Goal: Transaction & Acquisition: Purchase product/service

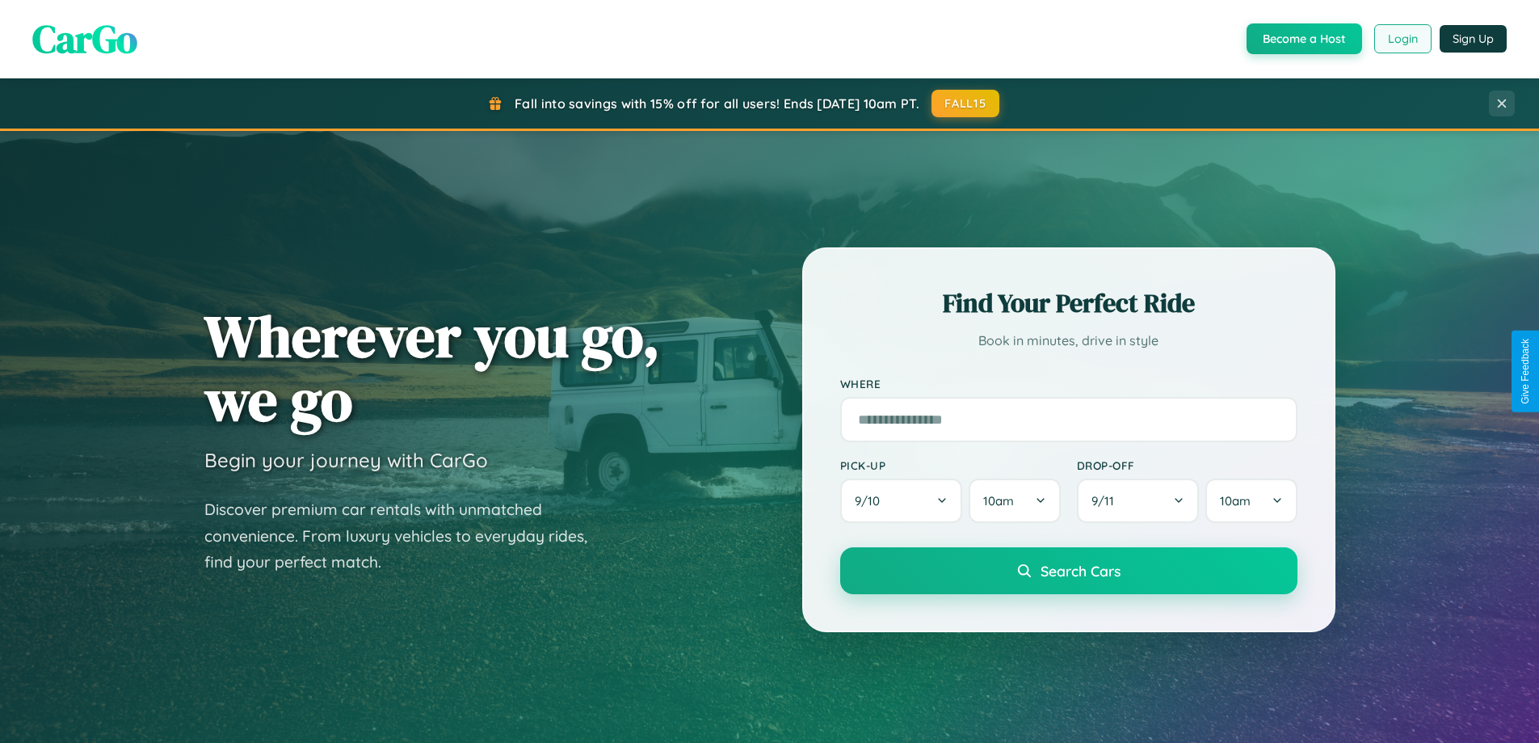
click at [1402, 39] on button "Login" at bounding box center [1402, 38] width 57 height 29
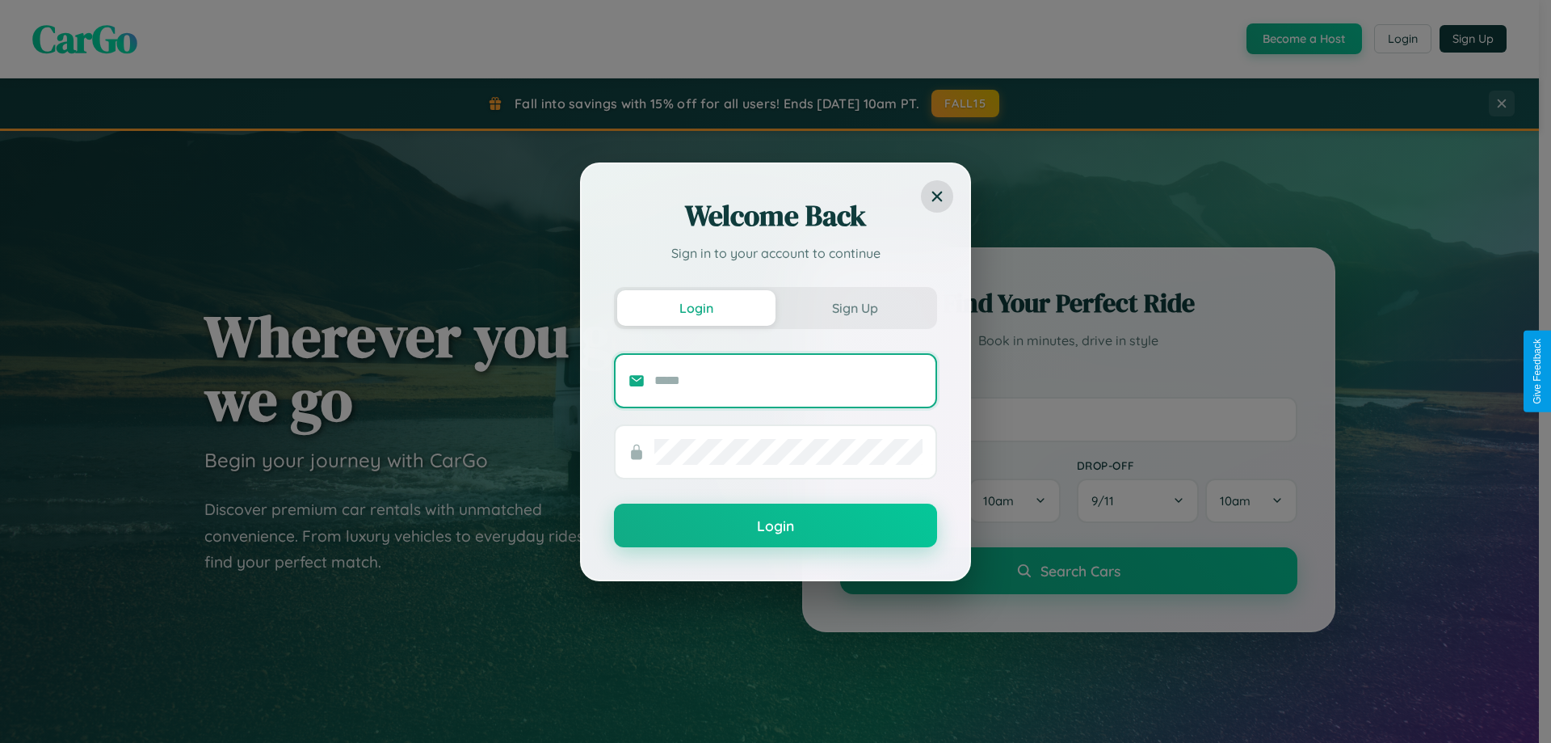
click at [789, 380] on input "text" at bounding box center [789, 381] width 268 height 26
type input "**********"
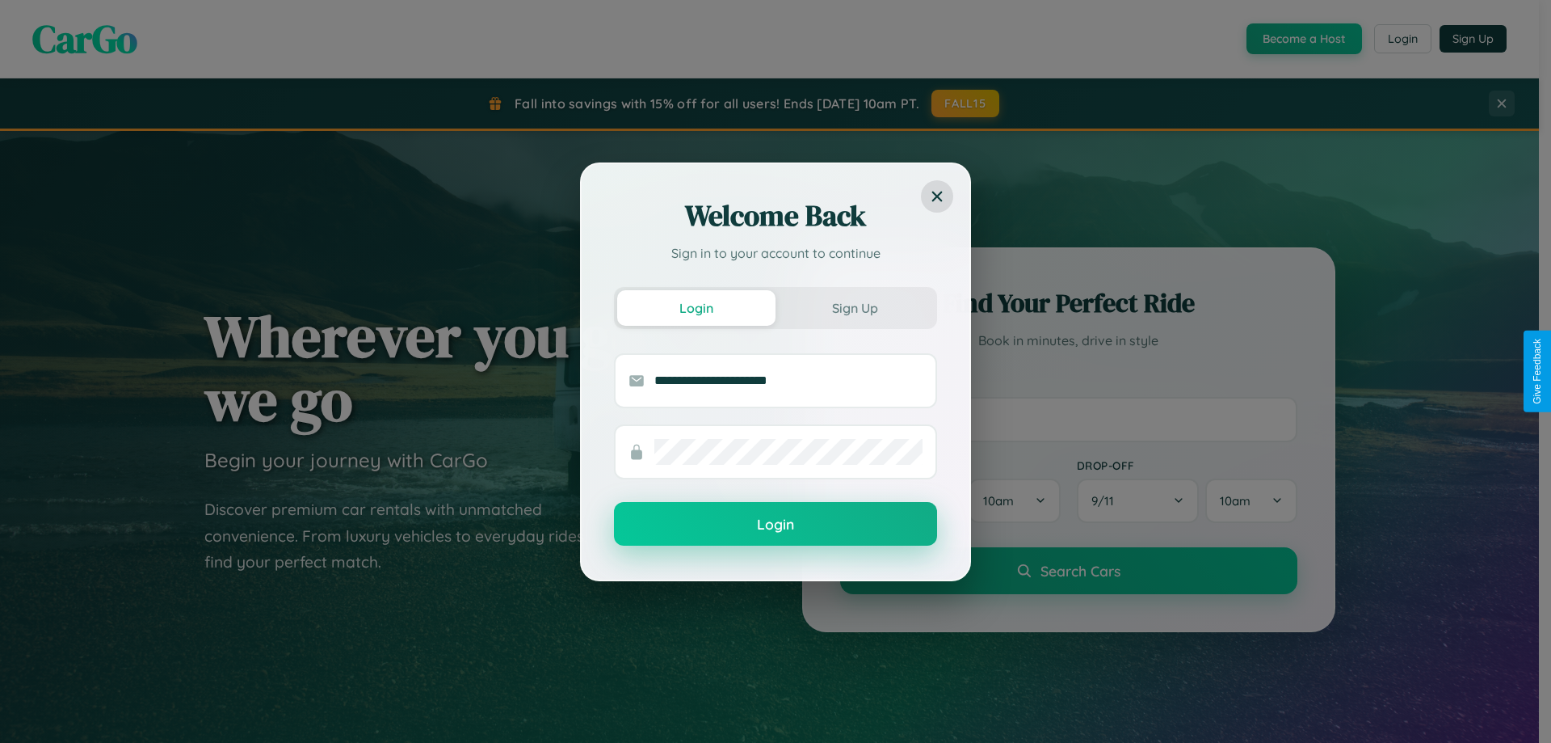
click at [776, 524] on button "Login" at bounding box center [775, 524] width 323 height 44
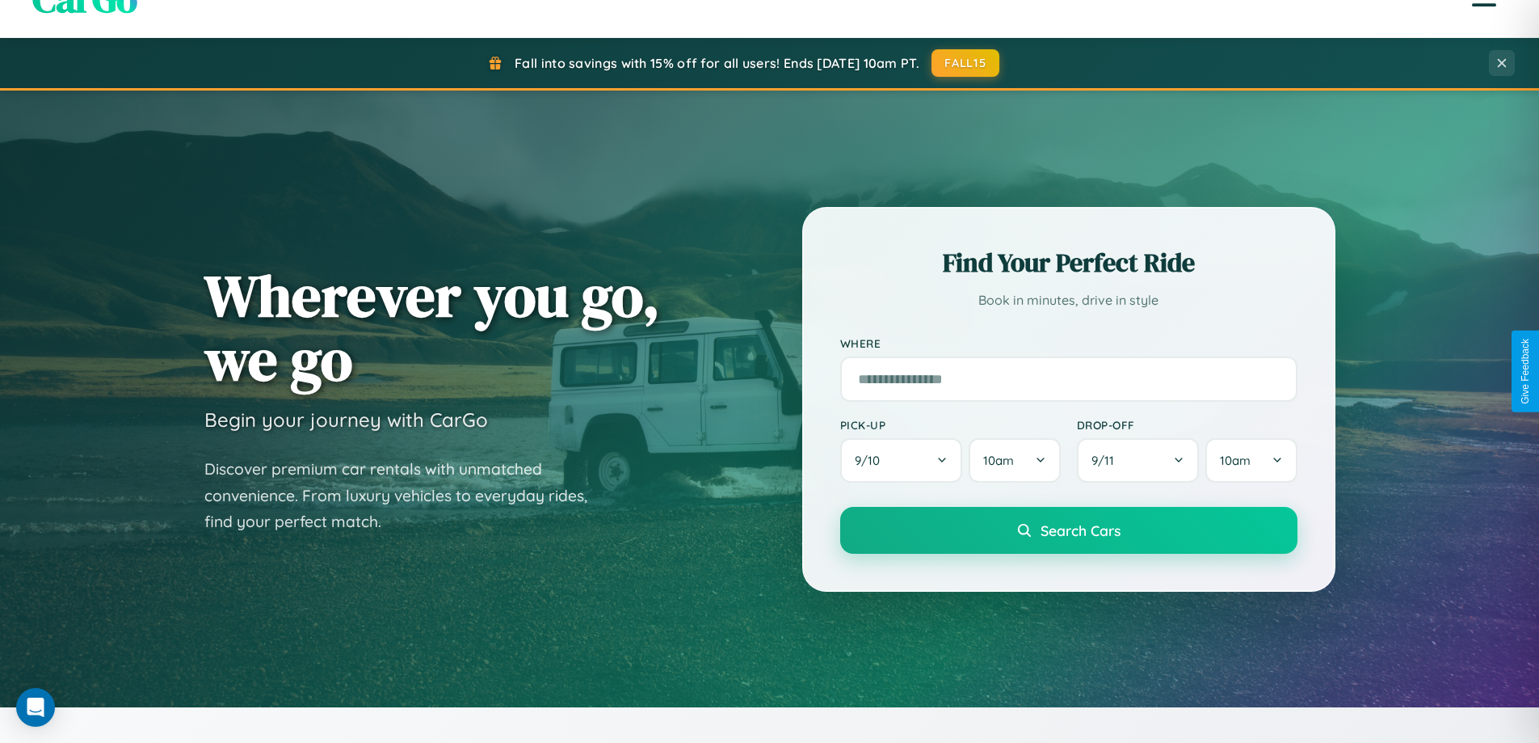
scroll to position [1112, 0]
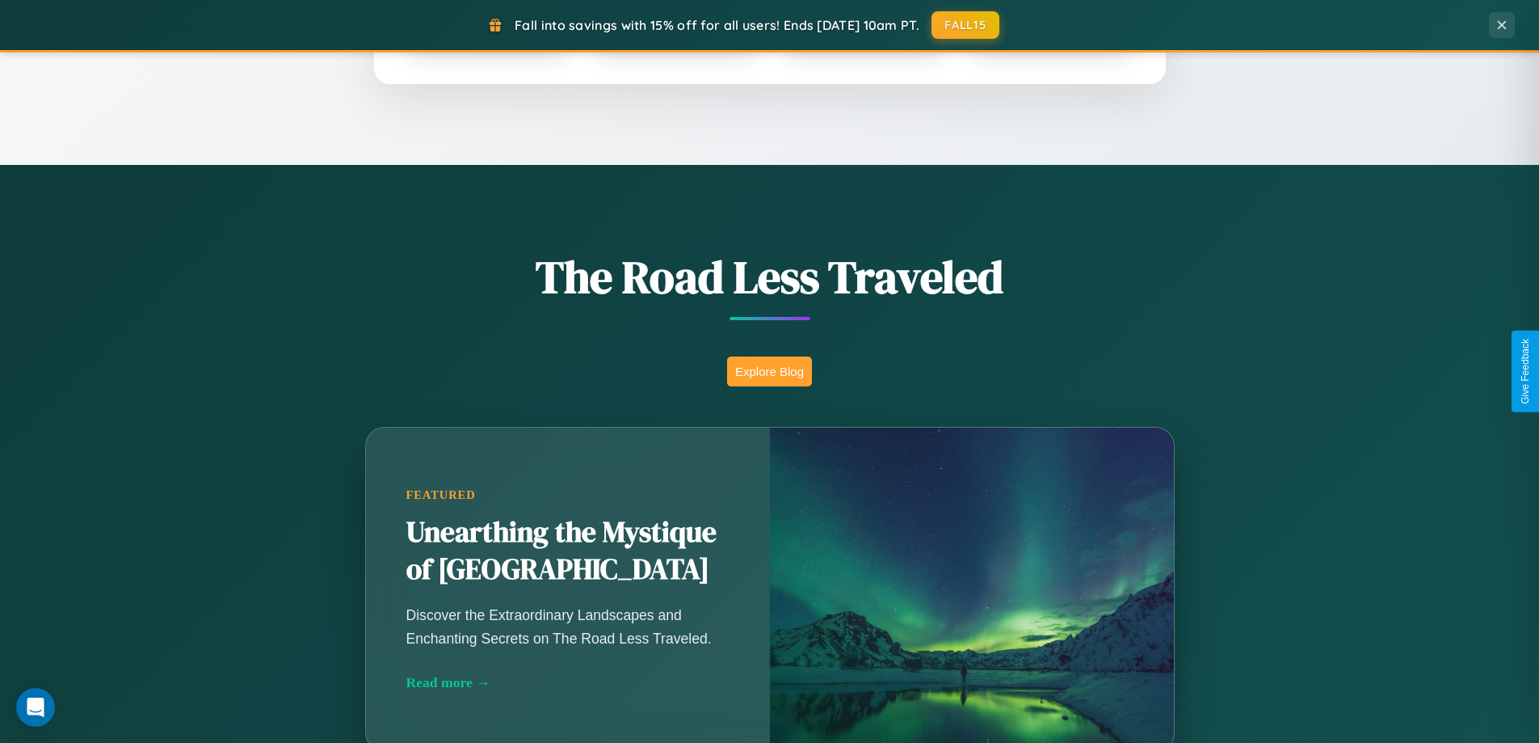
click at [769, 371] on button "Explore Blog" at bounding box center [769, 371] width 85 height 30
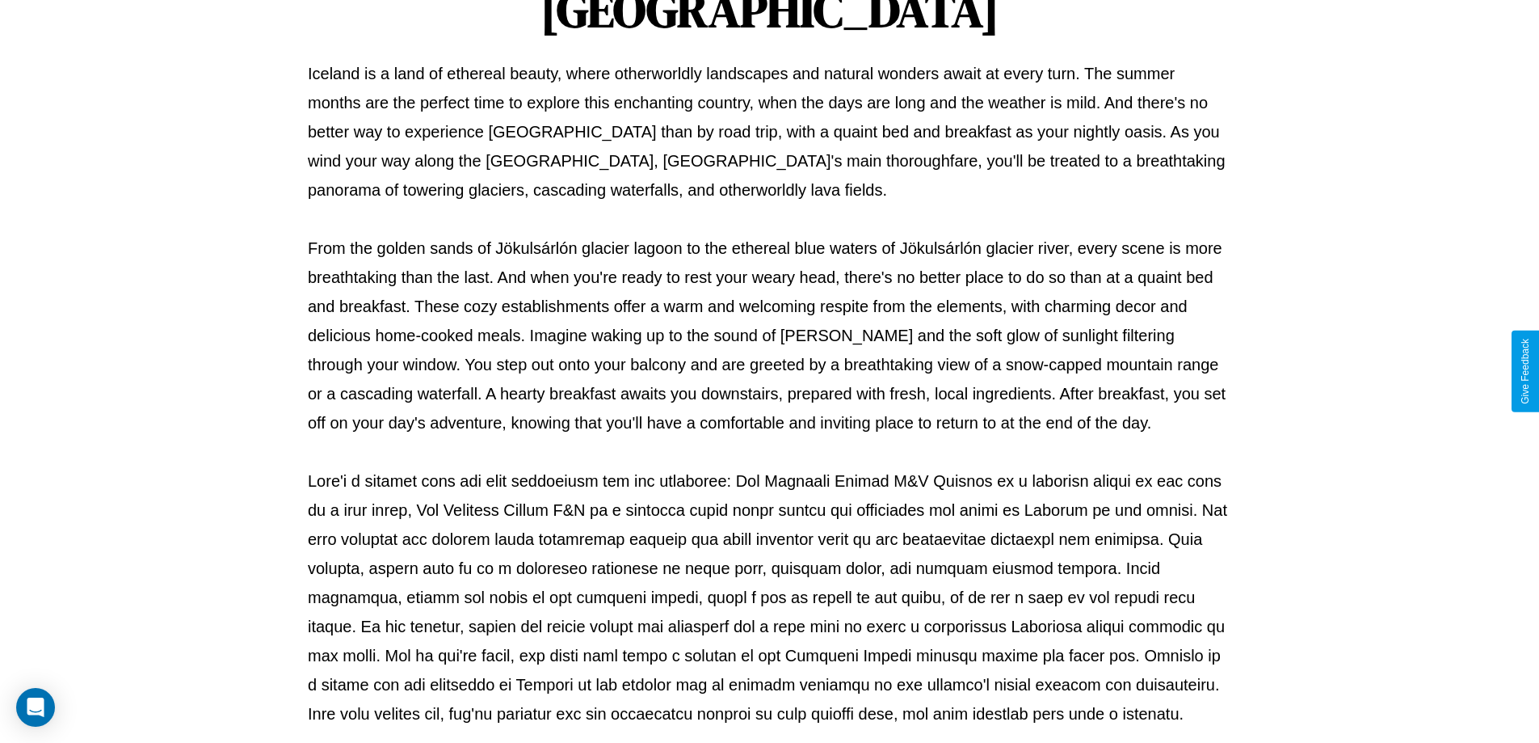
scroll to position [523, 0]
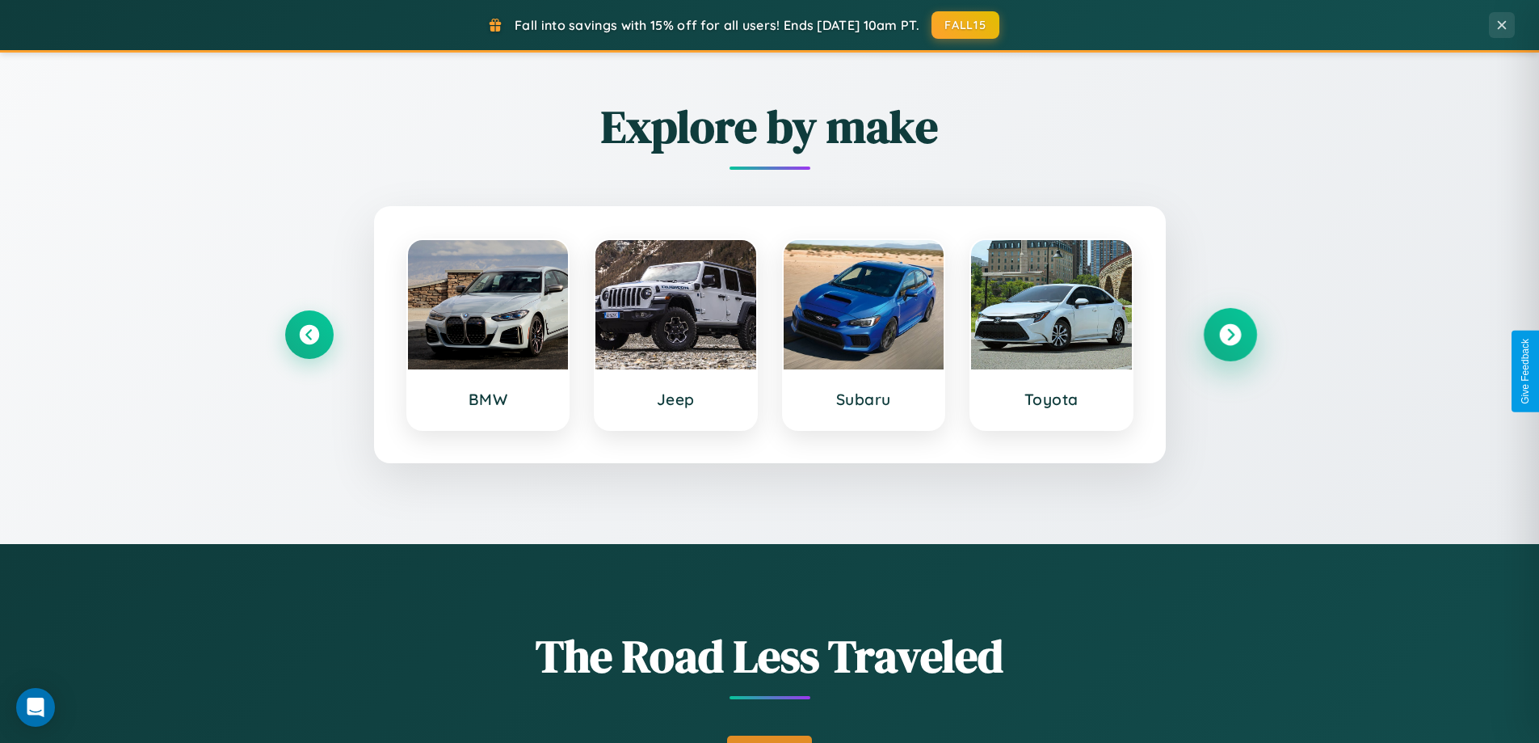
scroll to position [697, 0]
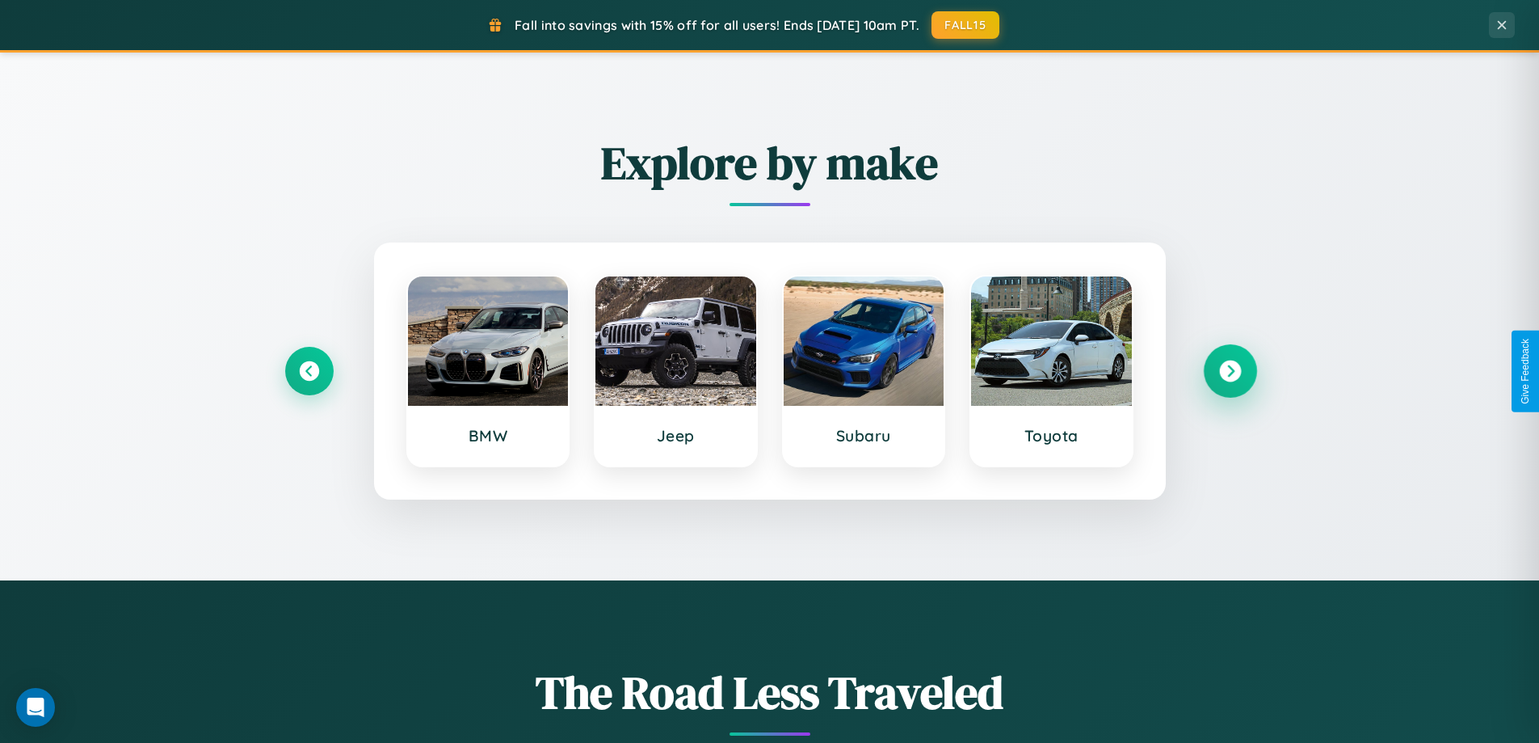
click at [1230, 371] on icon at bounding box center [1230, 371] width 22 height 22
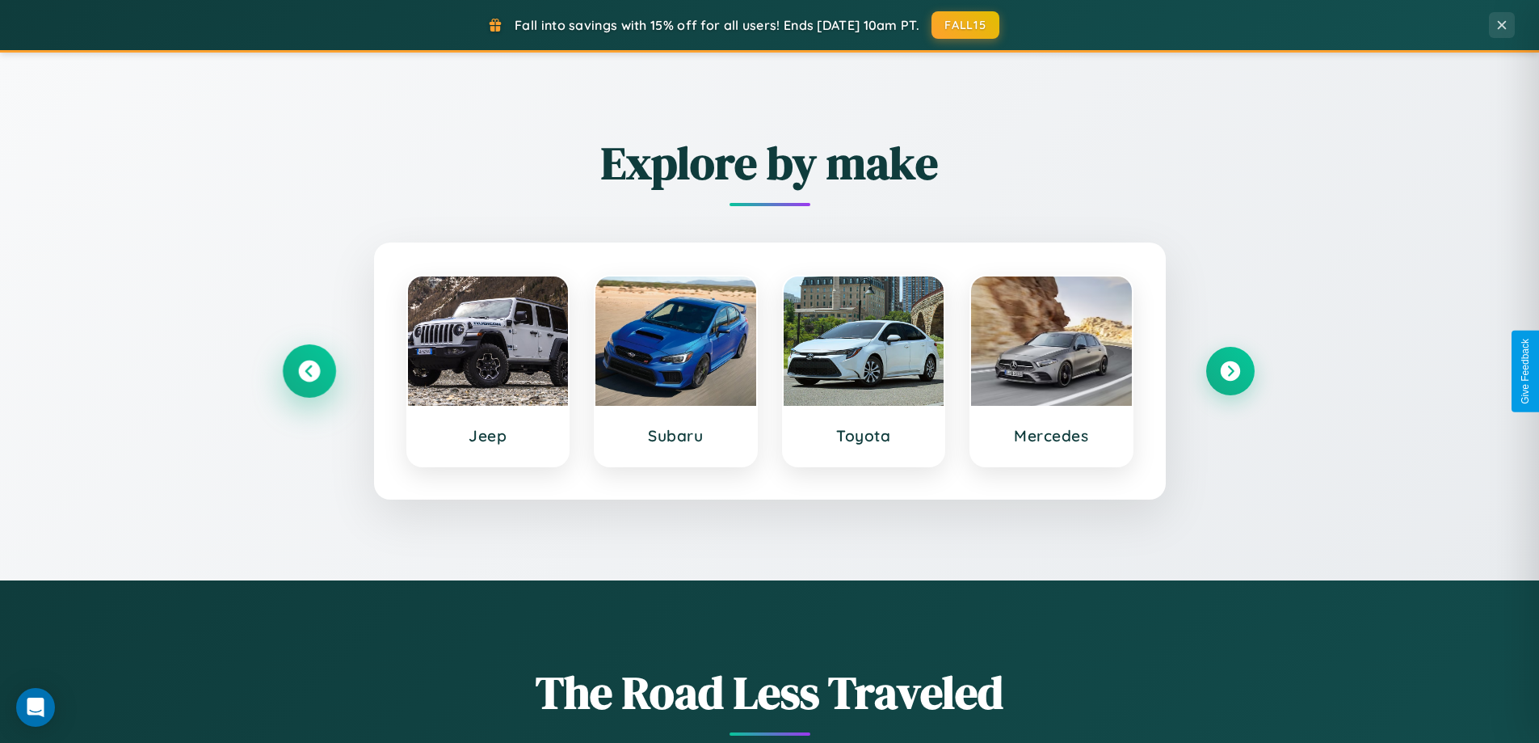
click at [309, 371] on icon at bounding box center [309, 371] width 22 height 22
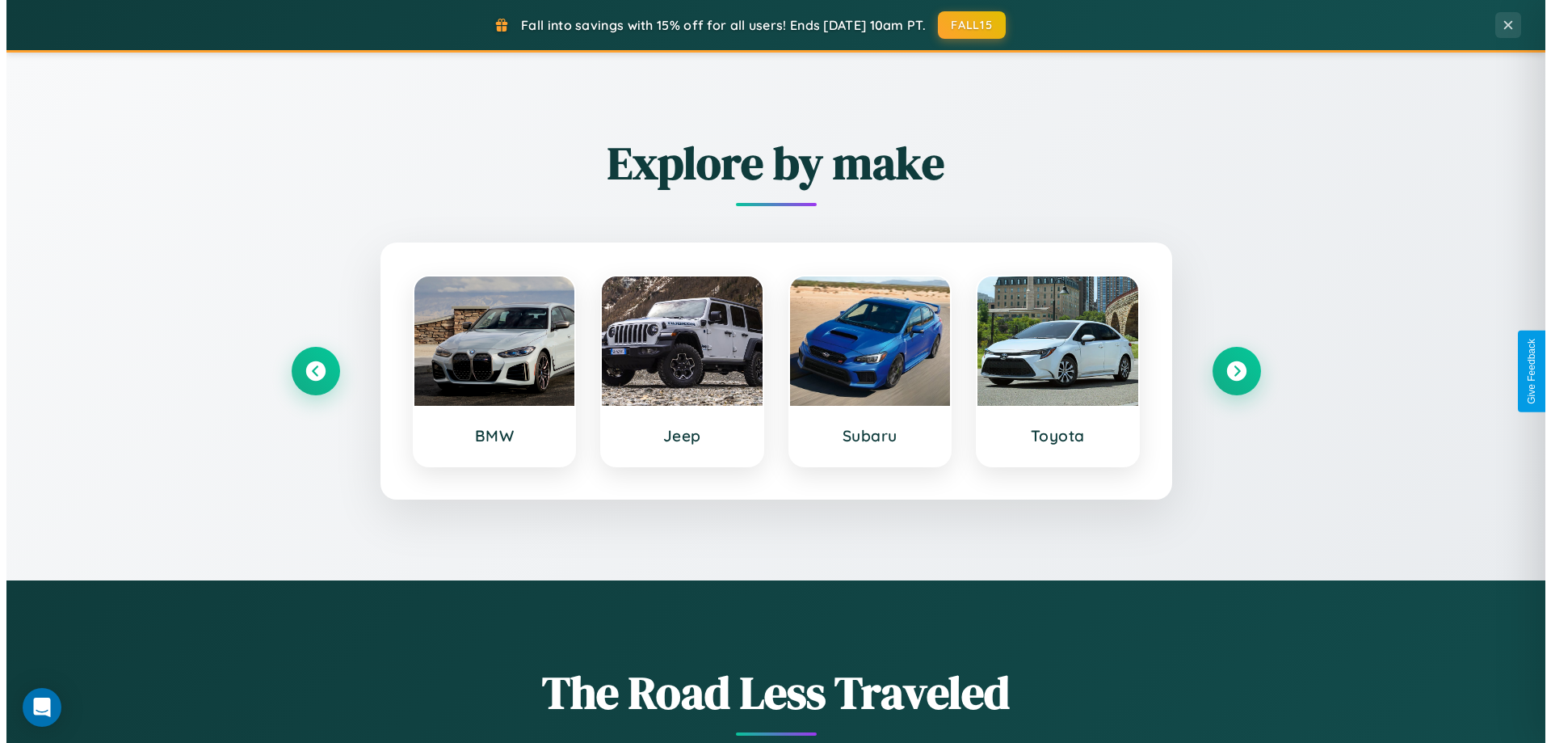
scroll to position [0, 0]
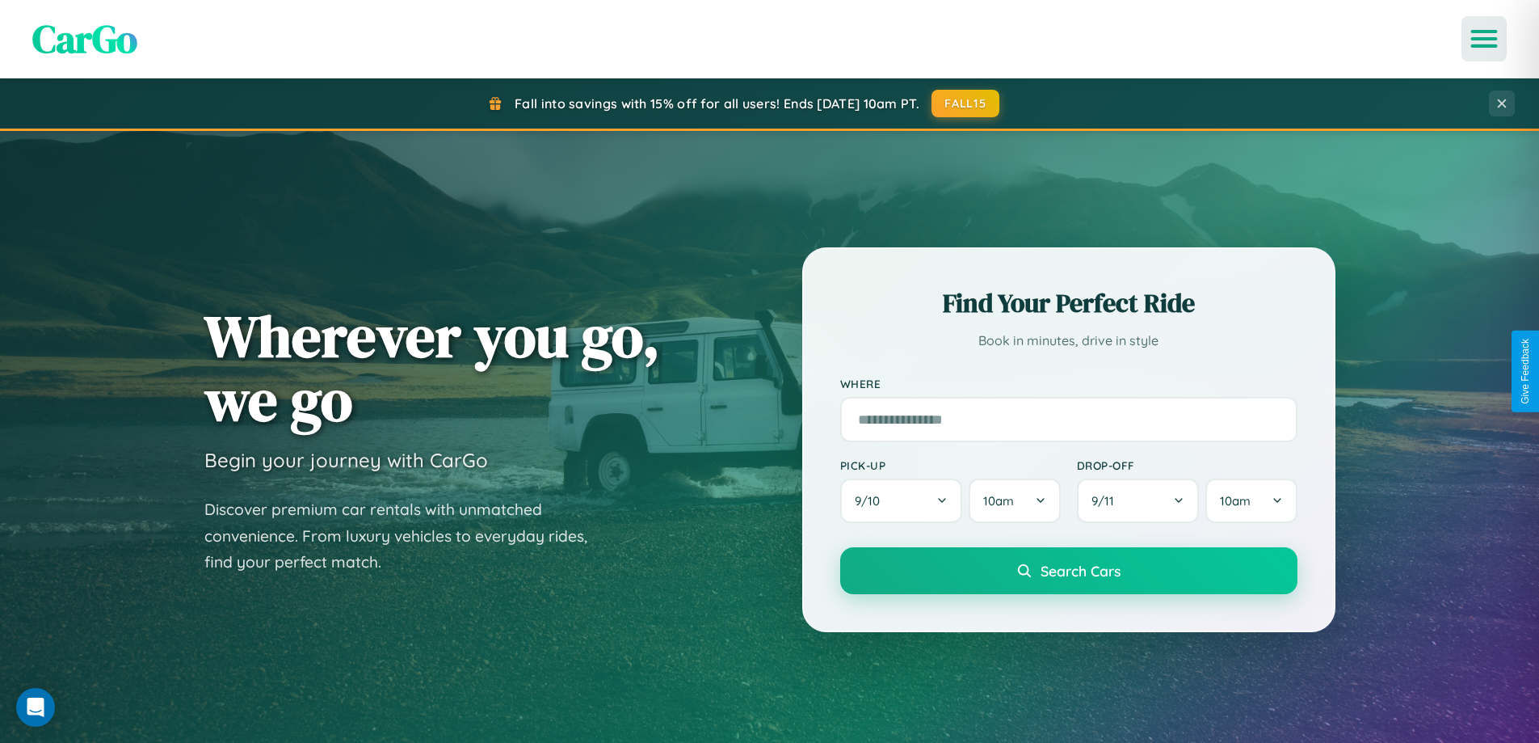
click at [1484, 39] on icon "Open menu" at bounding box center [1484, 39] width 23 height 15
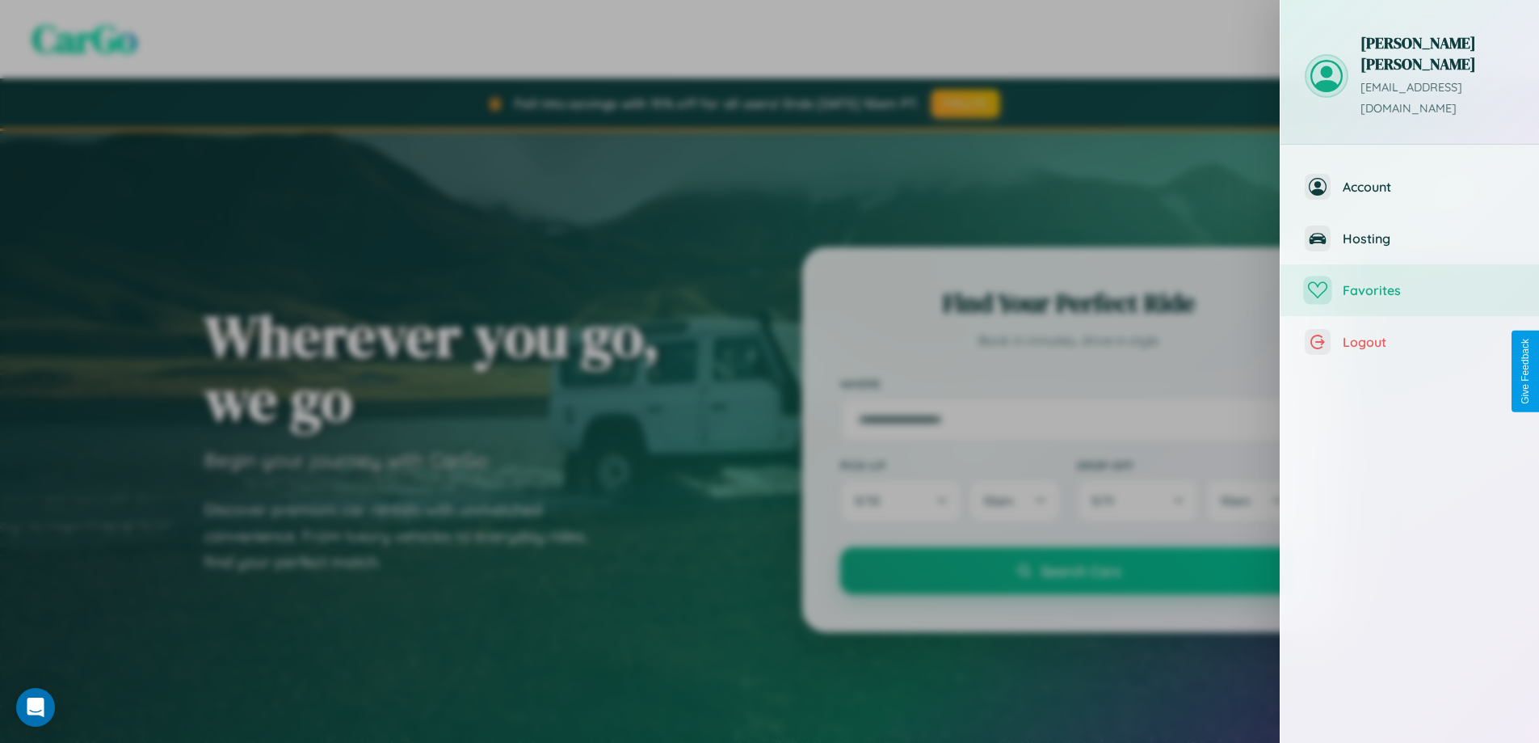
click at [1410, 282] on span "Favorites" at bounding box center [1429, 290] width 172 height 16
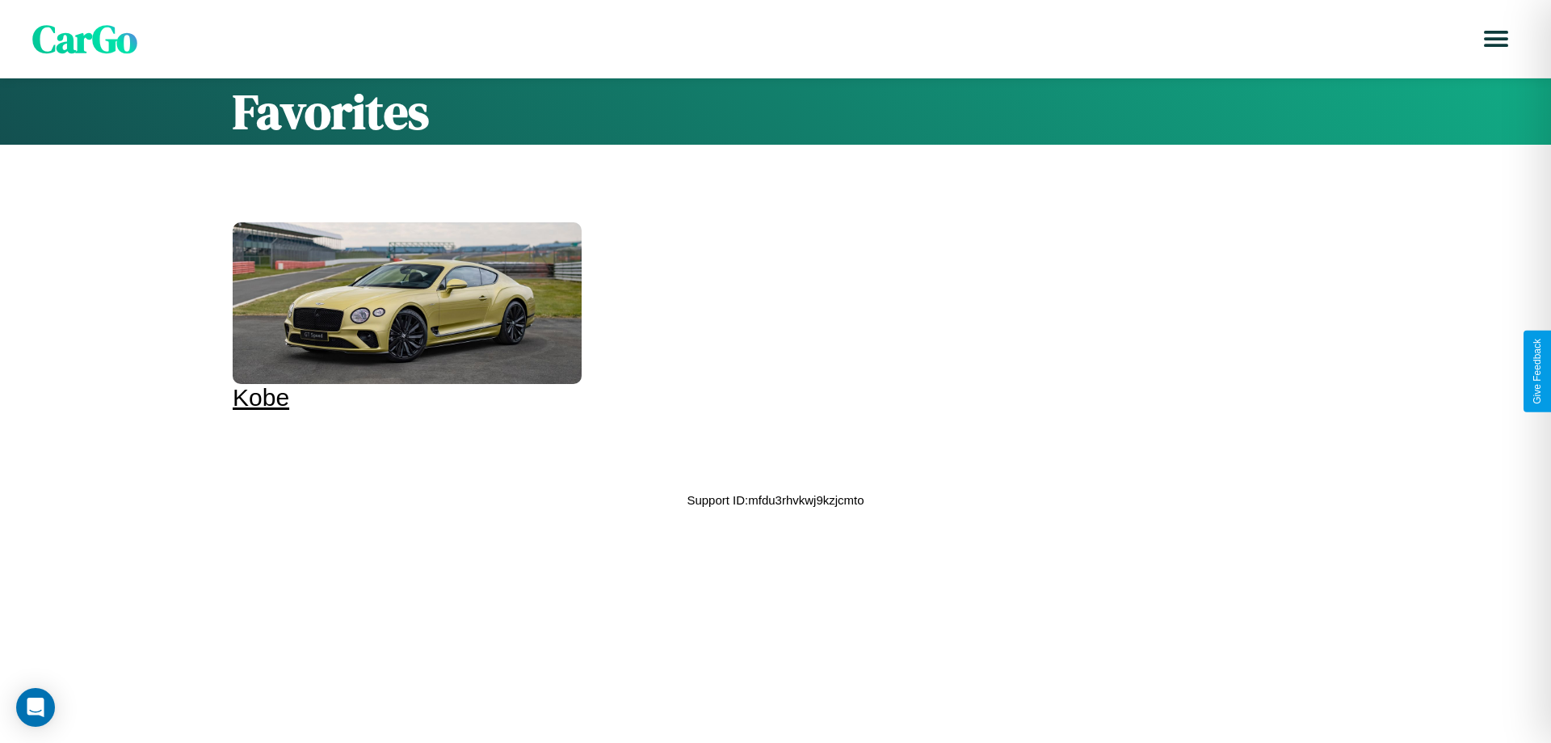
click at [405, 317] on div at bounding box center [407, 303] width 349 height 162
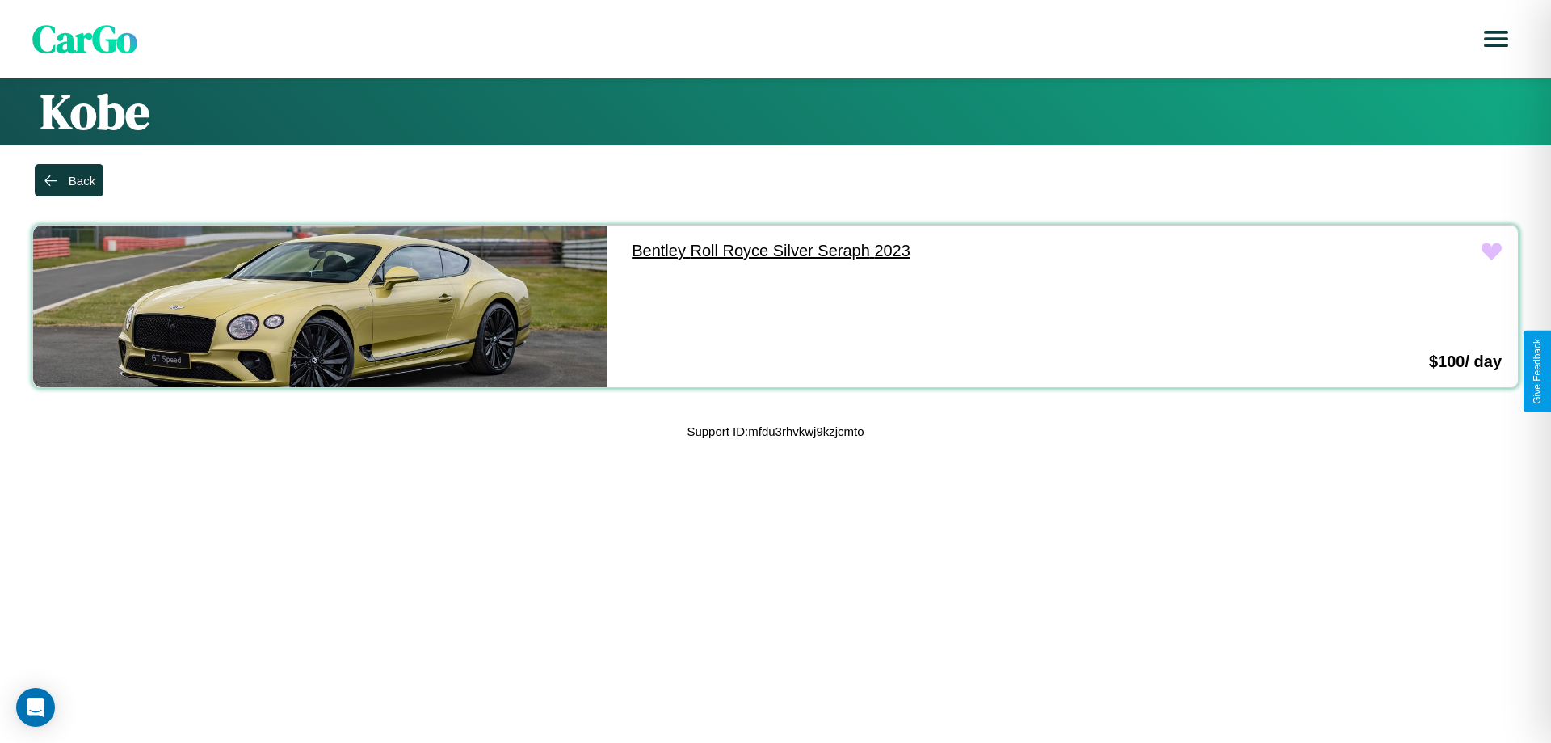
click at [895, 250] on link "Bentley Roll Royce Silver Seraph 2023" at bounding box center [903, 250] width 575 height 51
